Goal: Information Seeking & Learning: Check status

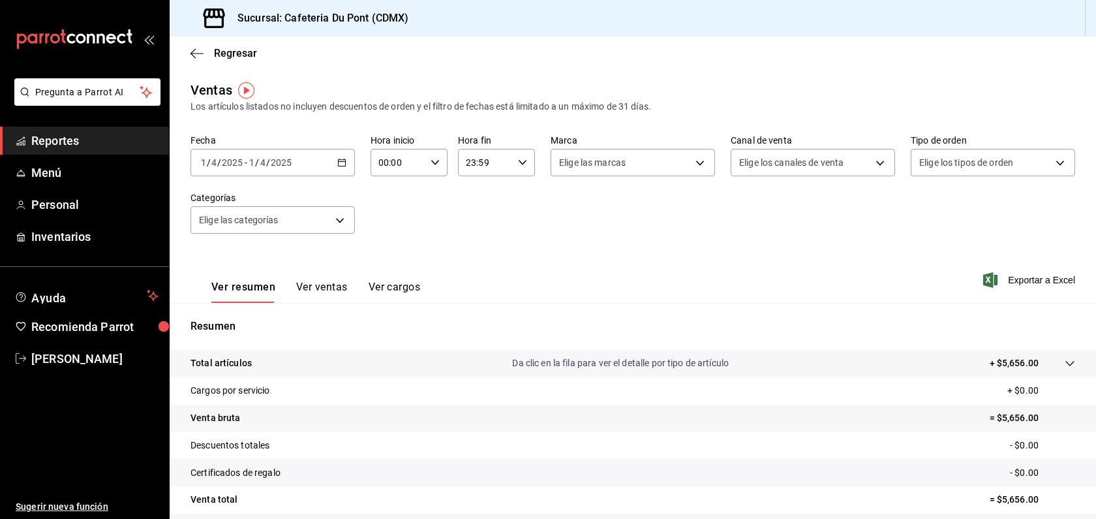
click at [98, 130] on link "Reportes" at bounding box center [84, 141] width 169 height 28
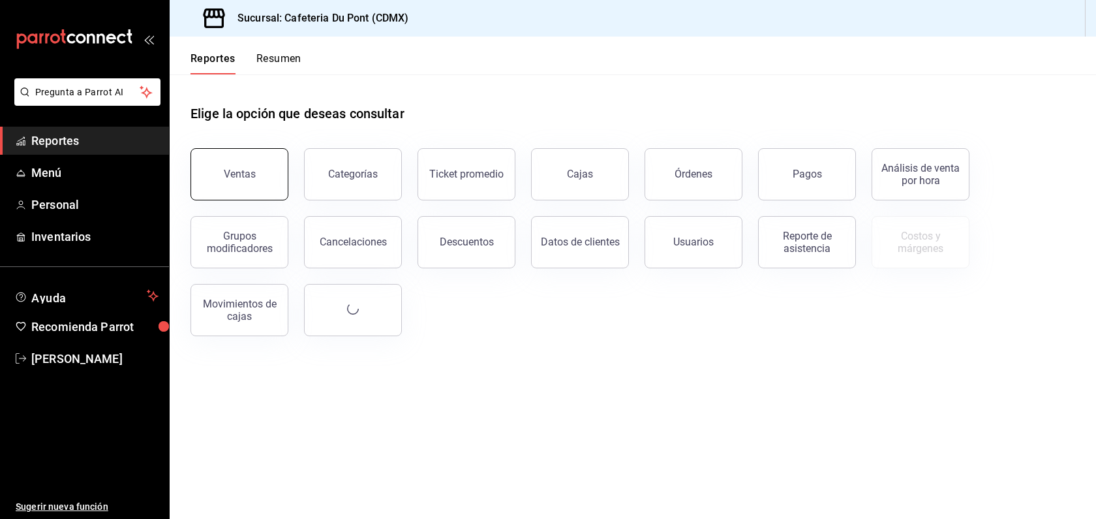
click at [229, 168] on div "Ventas" at bounding box center [240, 174] width 32 height 12
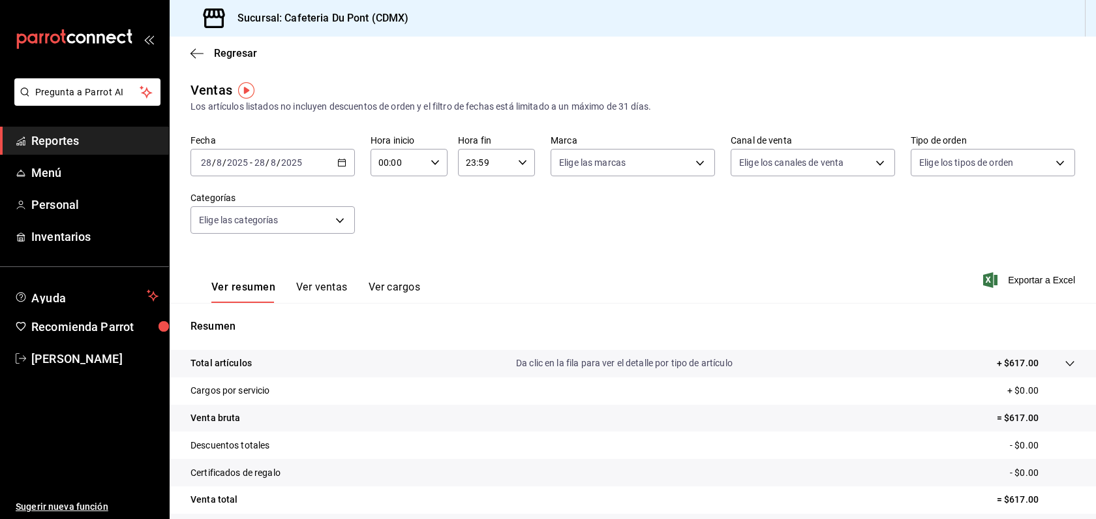
click at [281, 158] on input "2025" at bounding box center [291, 162] width 22 height 10
click at [264, 201] on span "Hoy" at bounding box center [252, 202] width 101 height 14
click at [322, 282] on button "Ver ventas" at bounding box center [322, 291] width 52 height 22
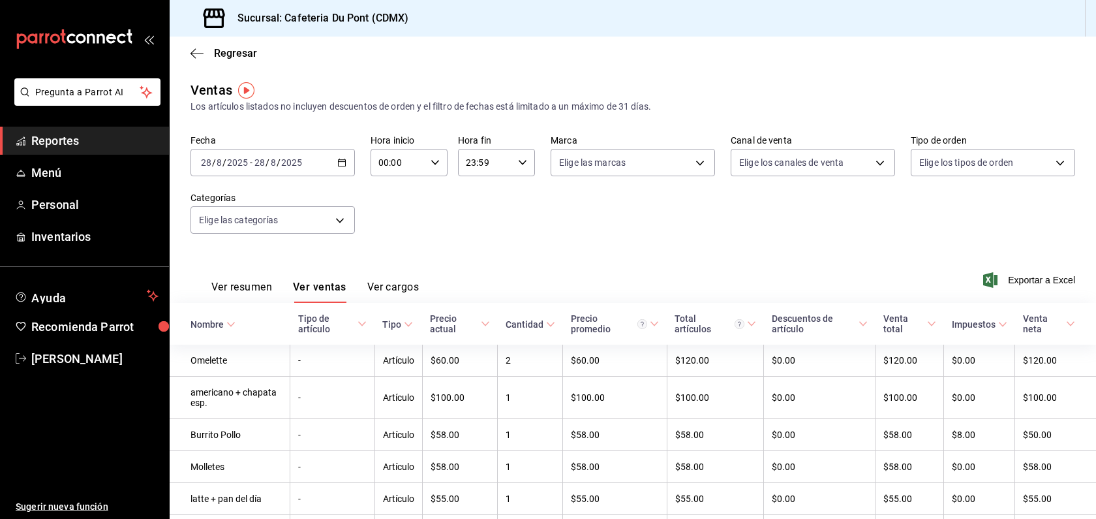
click at [264, 286] on button "Ver resumen" at bounding box center [241, 291] width 61 height 22
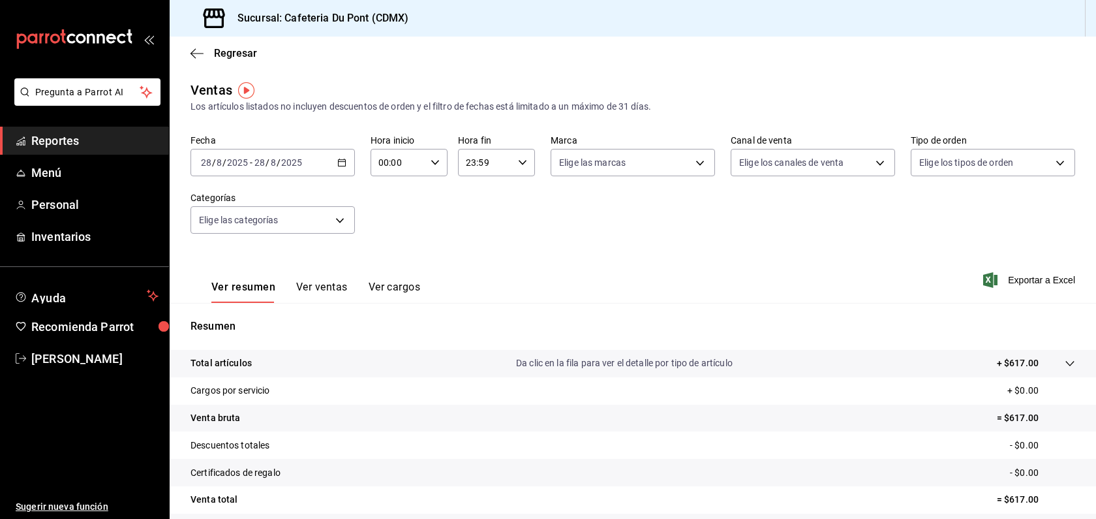
click at [61, 129] on link "Reportes" at bounding box center [84, 141] width 169 height 28
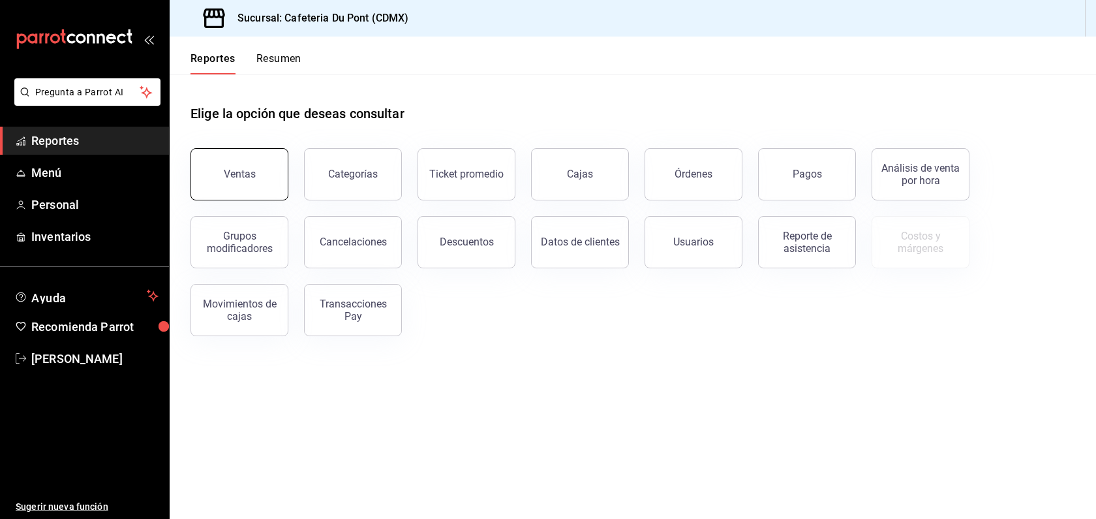
click at [249, 152] on button "Ventas" at bounding box center [239, 174] width 98 height 52
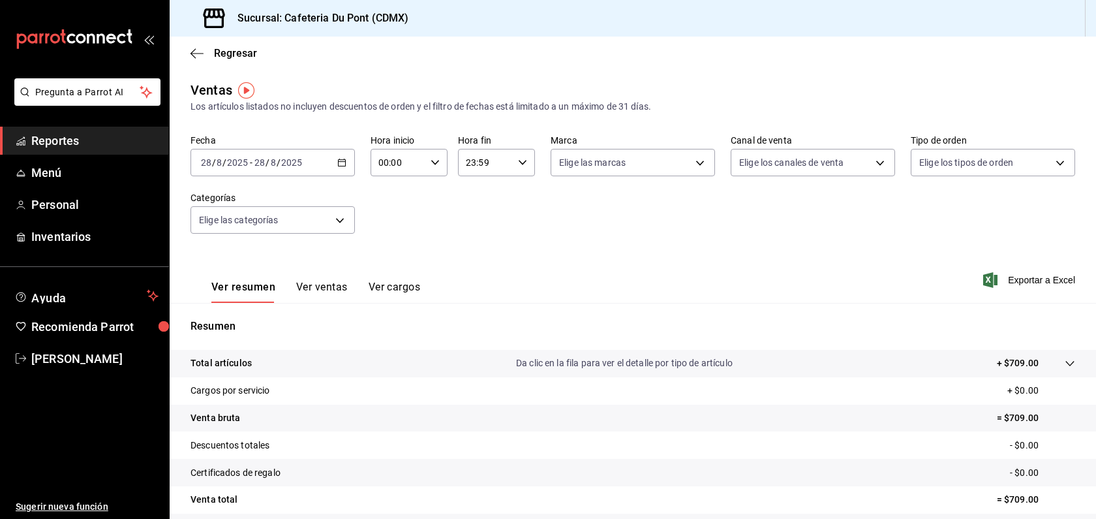
click at [94, 144] on span "Reportes" at bounding box center [94, 141] width 127 height 18
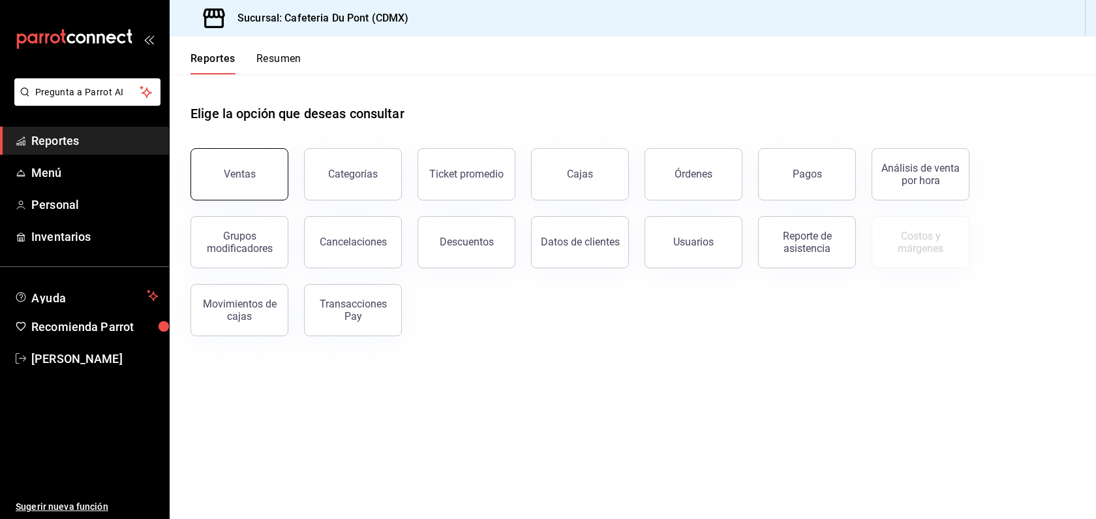
click at [222, 162] on button "Ventas" at bounding box center [239, 174] width 98 height 52
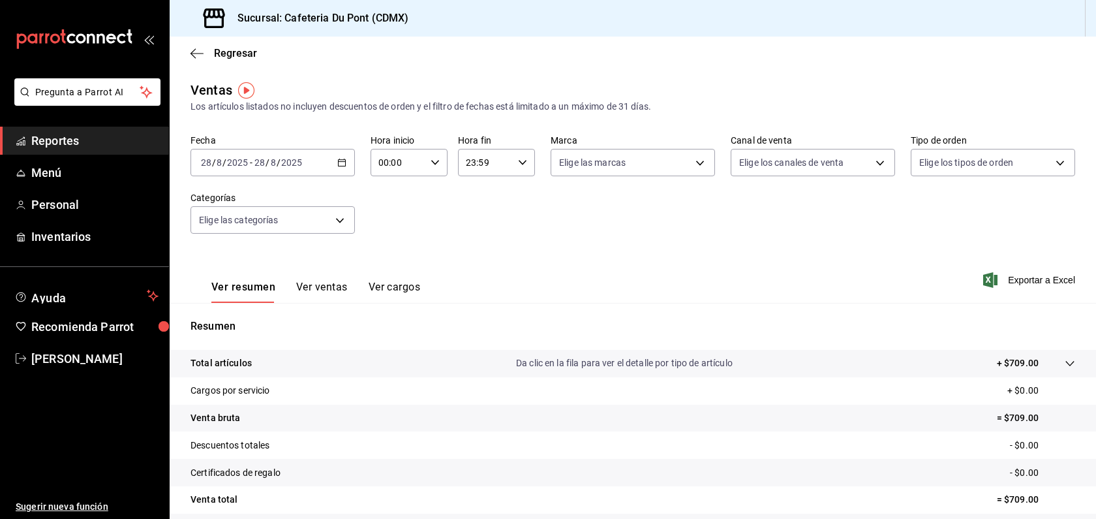
click at [332, 284] on button "Ver ventas" at bounding box center [322, 291] width 52 height 22
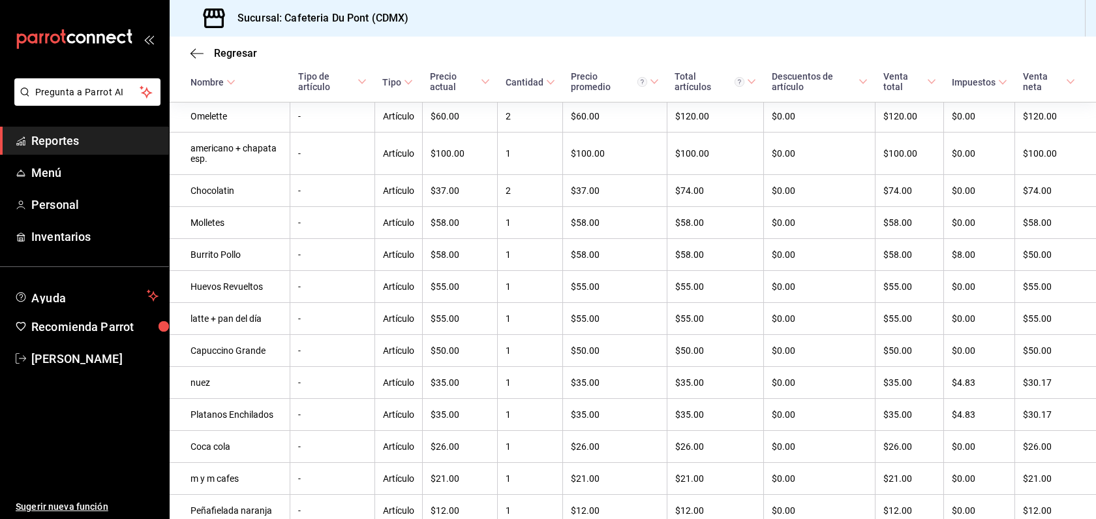
scroll to position [267, 0]
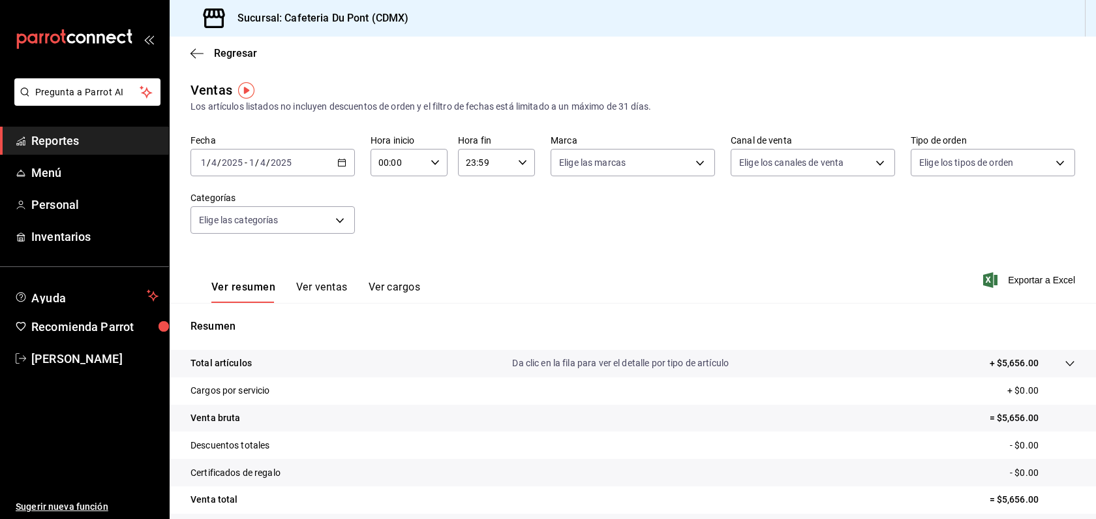
click at [97, 133] on span "Reportes" at bounding box center [94, 141] width 127 height 18
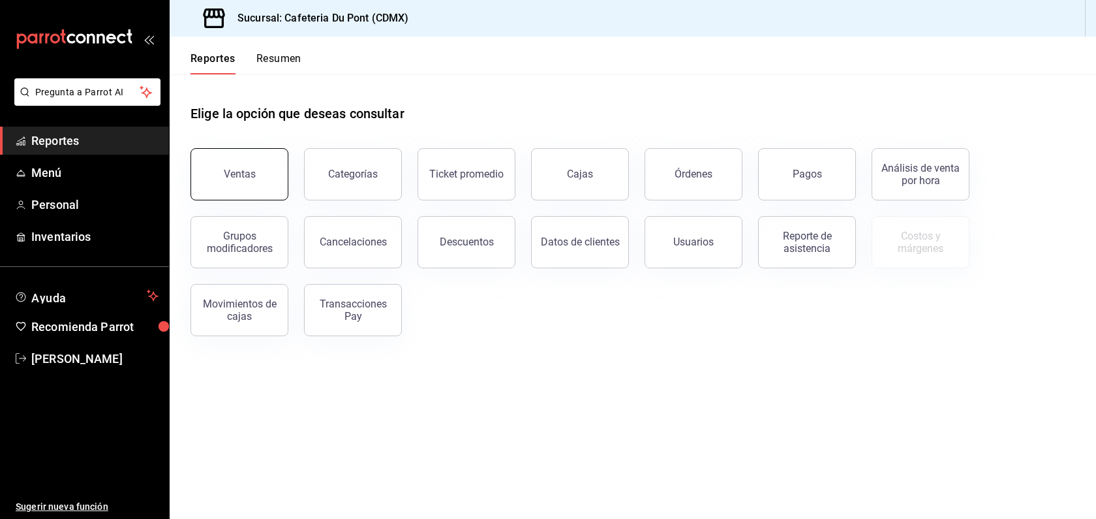
click at [265, 185] on button "Ventas" at bounding box center [239, 174] width 98 height 52
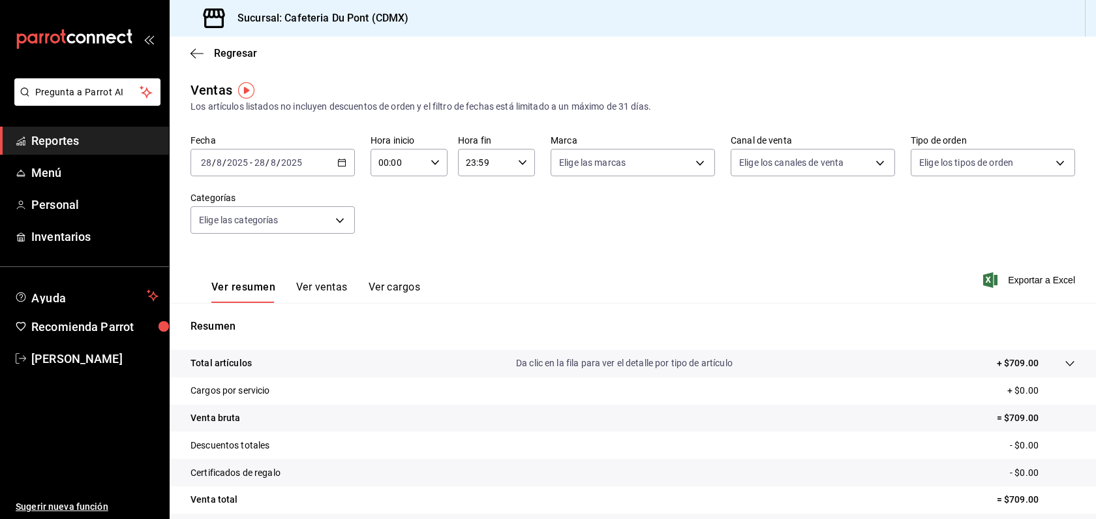
click at [317, 177] on div "Fecha 2025-08-28 28 / 8 / 2025 - 2025-08-28 28 / 8 / 2025 Hora inicio 00:00 Hor…" at bounding box center [632, 191] width 884 height 115
click at [320, 166] on div "2025-08-28 28 / 8 / 2025 - 2025-08-28 28 / 8 / 2025" at bounding box center [272, 162] width 164 height 27
click at [299, 196] on span "Hoy" at bounding box center [252, 202] width 101 height 14
click at [325, 286] on button "Ver ventas" at bounding box center [322, 291] width 52 height 22
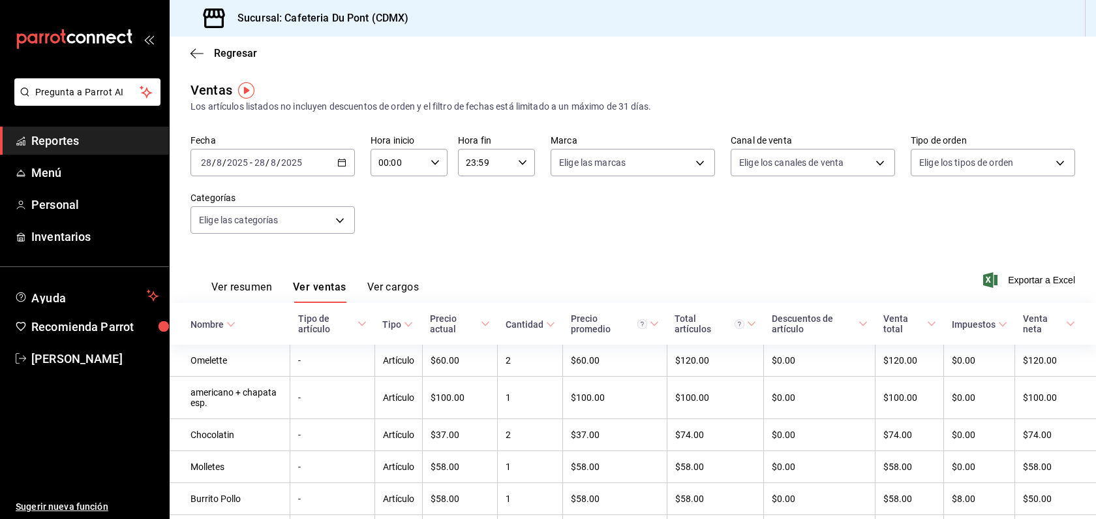
click at [655, 276] on div "Ver resumen Ver ventas Ver cargos Exportar a Excel" at bounding box center [633, 275] width 926 height 53
